Goal: Task Accomplishment & Management: Manage account settings

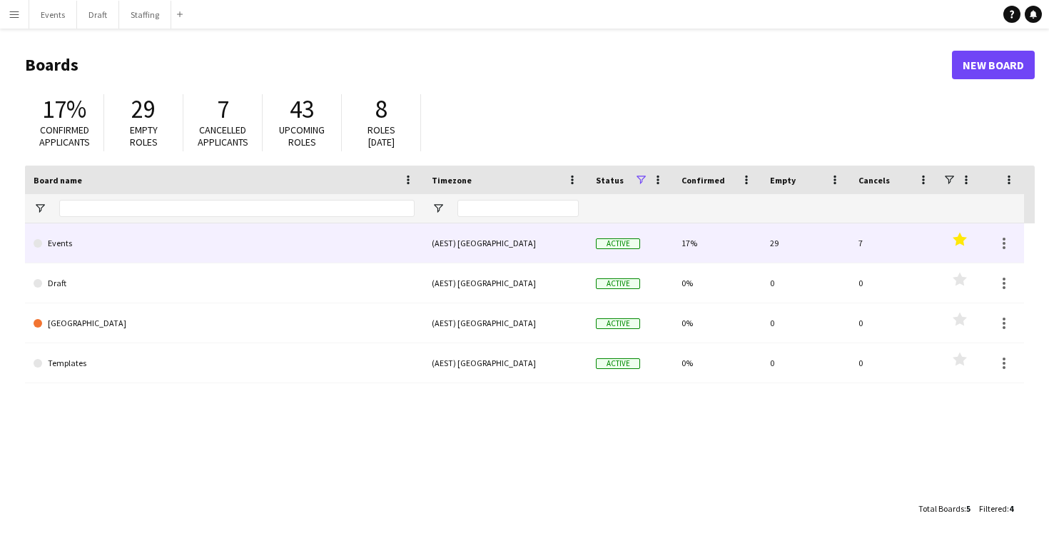
click at [355, 238] on link "Events" at bounding box center [224, 243] width 381 height 40
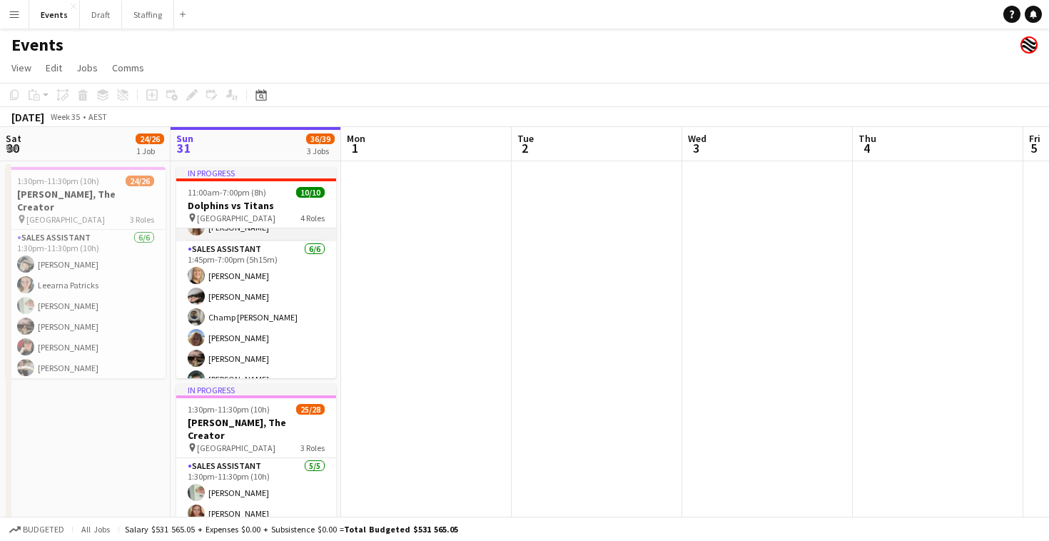
scroll to position [155, 0]
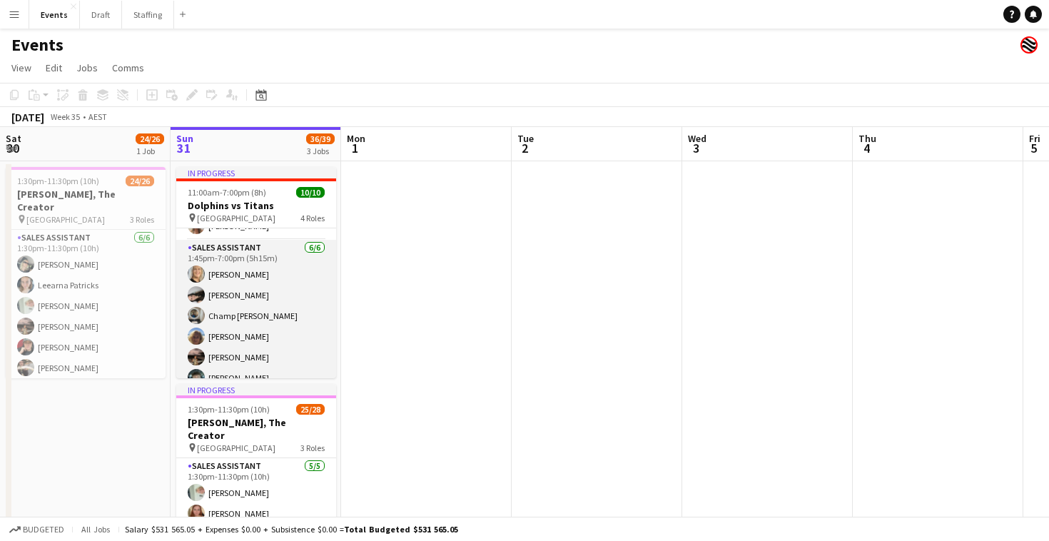
click at [215, 318] on app-card-role "Sales Assistant [DATE] 1:45pm-7:00pm (5h15m) [PERSON_NAME] [PERSON_NAME] [PERSO…" at bounding box center [256, 316] width 160 height 152
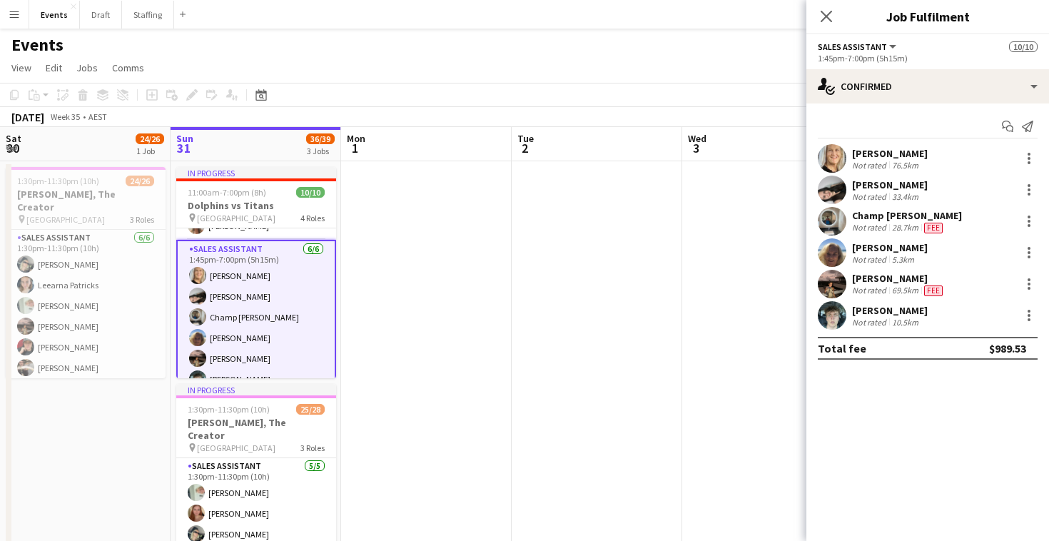
click at [874, 187] on div "[PERSON_NAME]" at bounding box center [890, 184] width 76 height 13
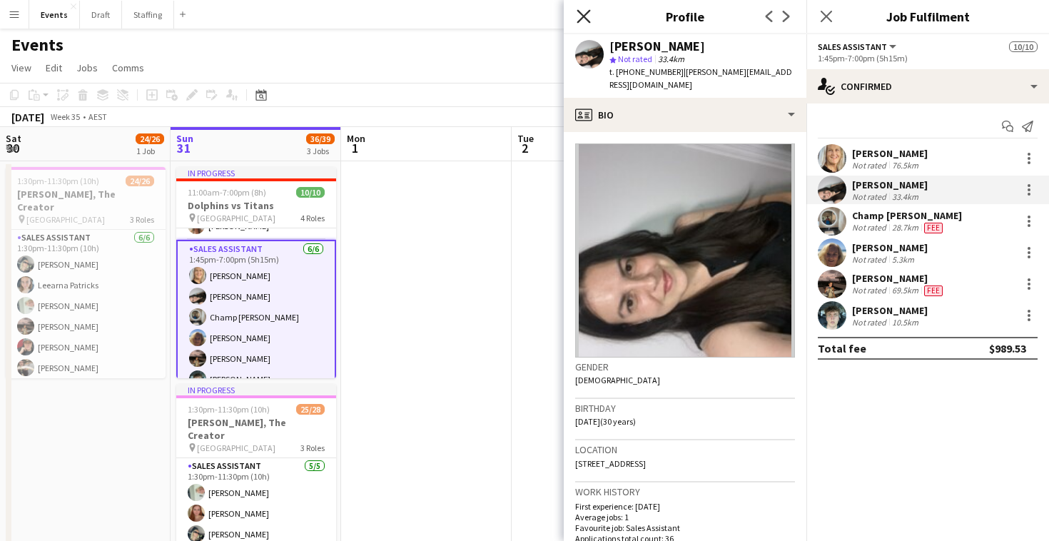
click at [584, 14] on icon "Close pop-in" at bounding box center [583, 16] width 14 height 14
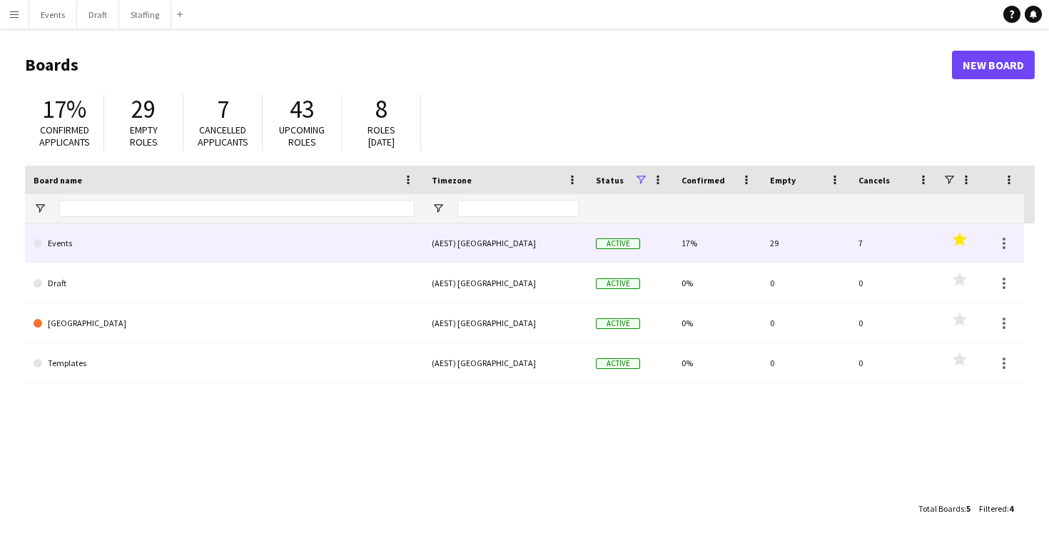
click at [314, 237] on link "Events" at bounding box center [224, 243] width 381 height 40
